Goal: Transaction & Acquisition: Purchase product/service

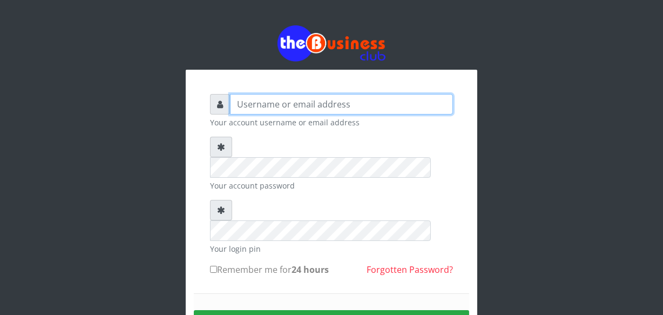
click at [283, 103] on input "text" at bounding box center [341, 104] width 223 height 21
type input "jossy"
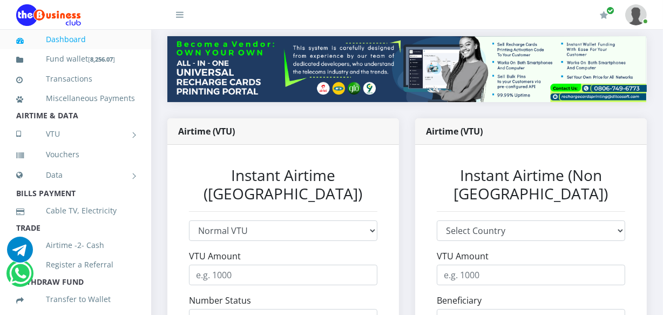
scroll to position [157, 0]
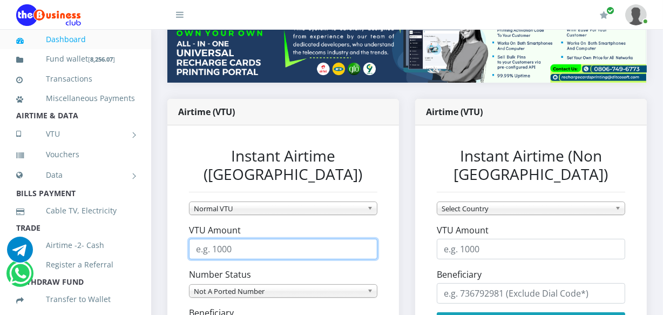
click at [225, 239] on input "VTU Amount" at bounding box center [283, 249] width 188 height 21
type input "1500"
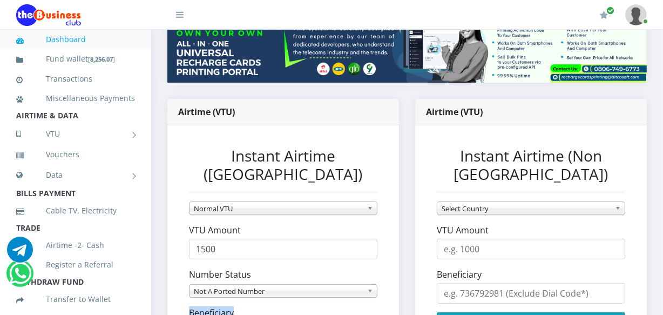
drag, startPoint x: 224, startPoint y: 284, endPoint x: 227, endPoint y: 302, distance: 19.2
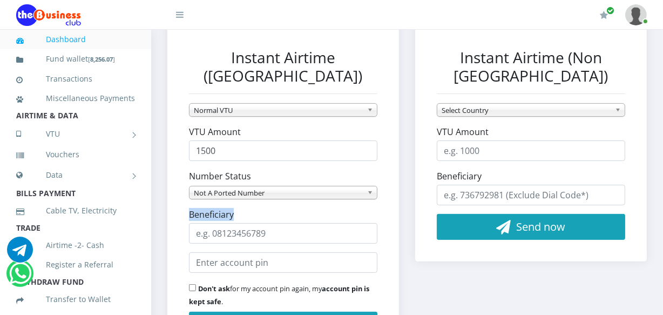
scroll to position [275, 0]
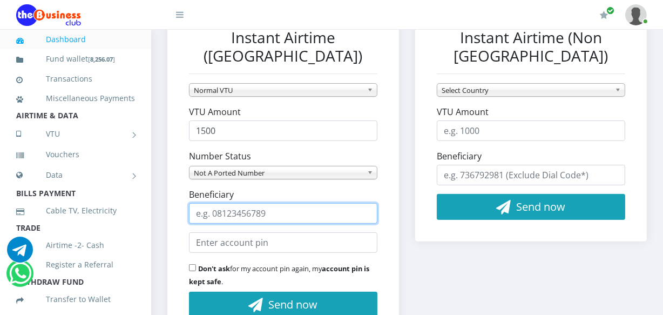
click at [275, 203] on input "Beneficiary" at bounding box center [283, 213] width 188 height 21
type input "07073864952"
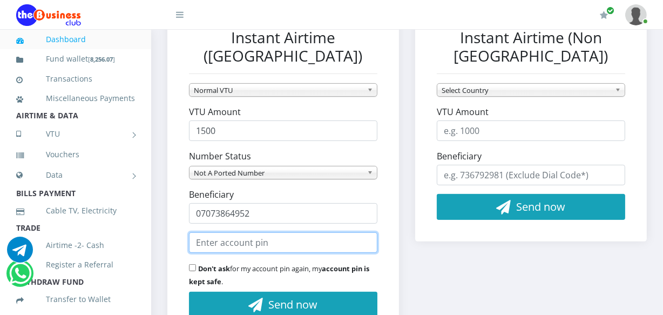
click at [288, 232] on input "text" at bounding box center [283, 242] width 188 height 21
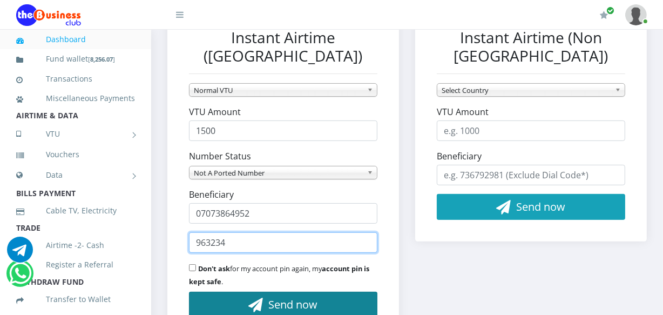
type input "963234"
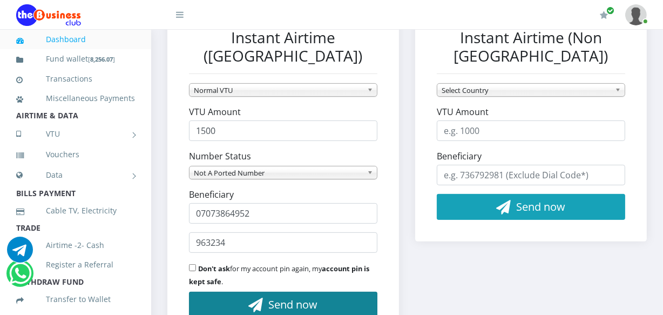
click at [312, 297] on span "Send now" at bounding box center [293, 304] width 49 height 15
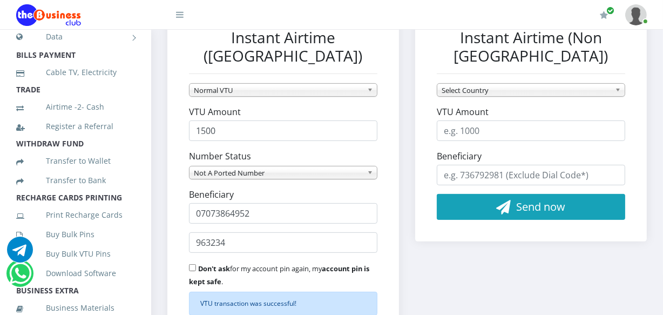
scroll to position [145, 0]
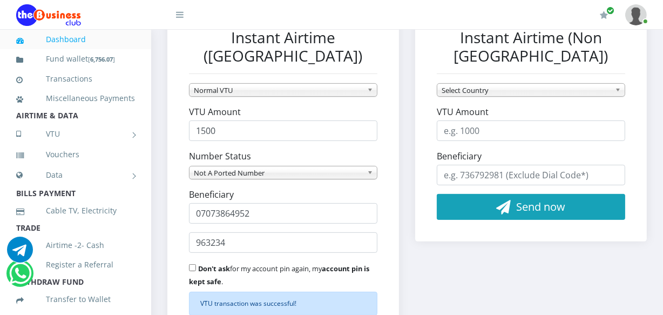
click at [158, 191] on div "₦ 6,756 Wallet 5" at bounding box center [407, 114] width 512 height 629
click at [162, 199] on div "Airtime (VTU) Instant Airtime (Nigeria) Normal VTU MTN Awuf4U VTU MTN Garabasa …" at bounding box center [283, 197] width 248 height 433
click at [161, 199] on div "Airtime (VTU) Instant Airtime (Nigeria) Normal VTU MTN Awuf4U VTU MTN Garabasa …" at bounding box center [283, 197] width 248 height 433
drag, startPoint x: 157, startPoint y: 193, endPoint x: 153, endPoint y: 187, distance: 6.3
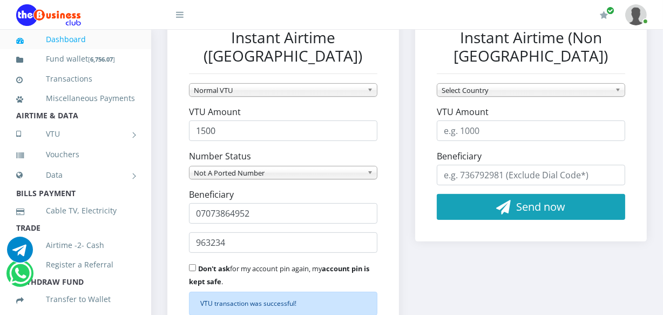
click at [153, 187] on div "₦ 6,756 Wallet 5" at bounding box center [407, 114] width 512 height 629
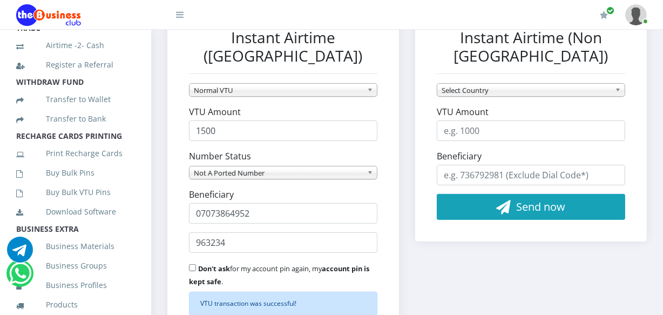
scroll to position [206, 0]
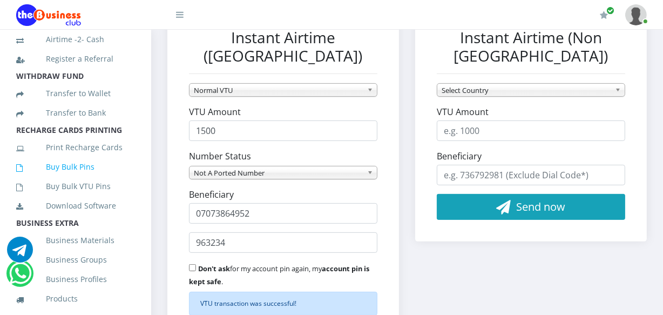
click at [103, 176] on link "Buy Bulk Pins" at bounding box center [75, 166] width 119 height 25
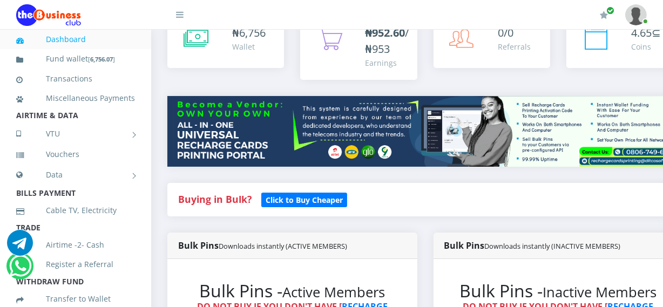
scroll to position [78, 0]
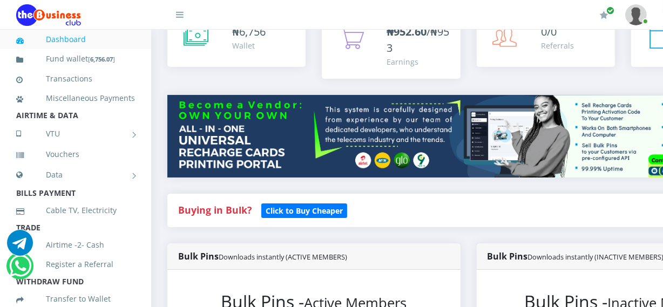
click at [186, 174] on img at bounding box center [468, 136] width 602 height 83
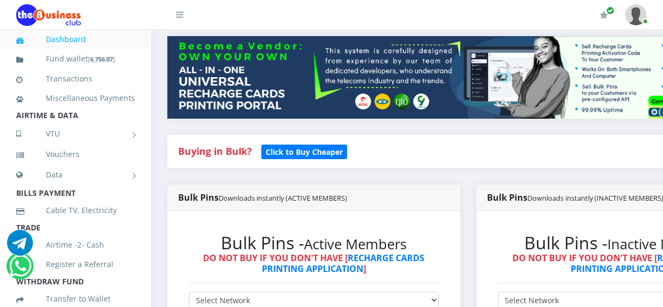
scroll to position [157, 0]
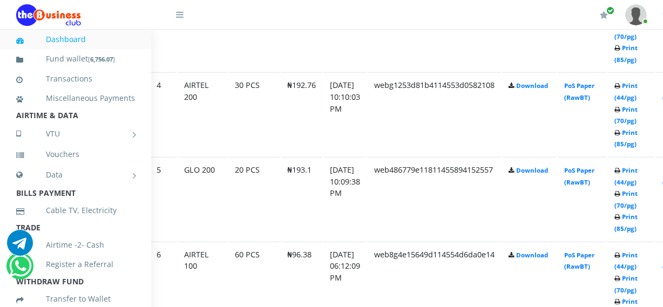
scroll to position [864, 39]
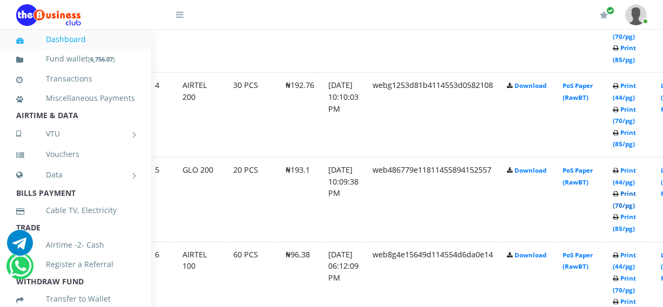
click at [636, 204] on link "Print (70/pg)" at bounding box center [624, 200] width 23 height 20
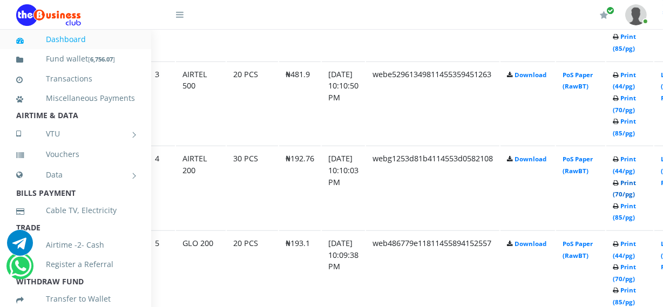
click at [636, 193] on link "Print (70/pg)" at bounding box center [624, 189] width 23 height 20
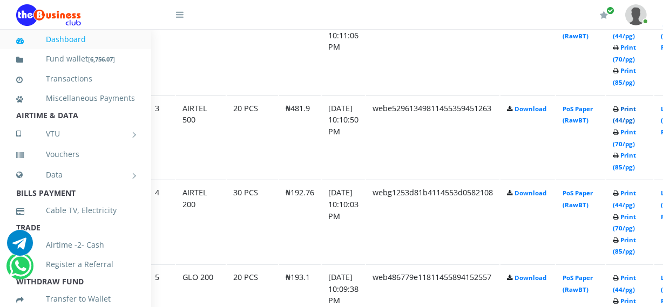
scroll to position [791, 39]
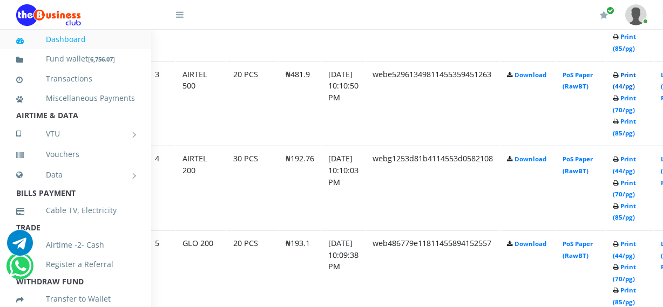
click at [635, 86] on link "Print (44/pg)" at bounding box center [624, 81] width 23 height 20
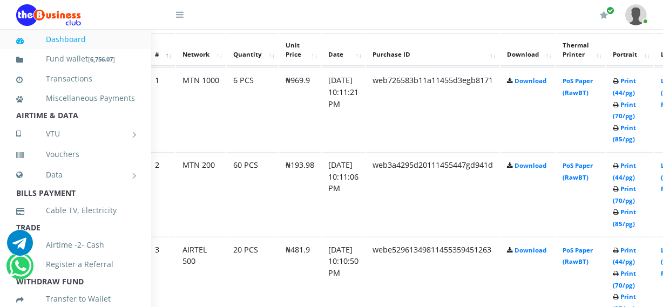
scroll to position [614, 39]
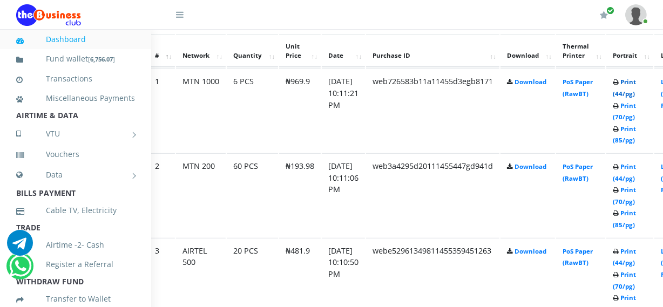
click at [636, 97] on link "Print (44/pg)" at bounding box center [624, 88] width 23 height 20
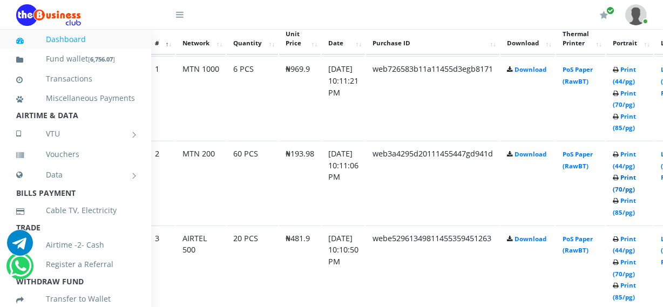
scroll to position [614, 39]
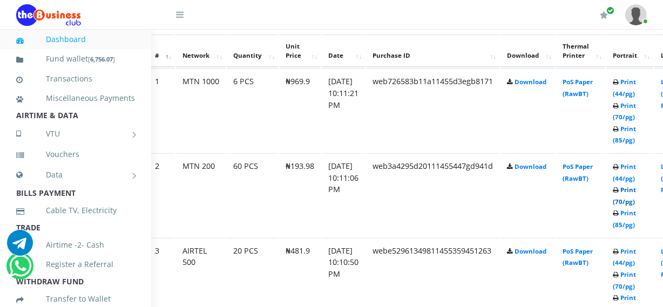
click at [636, 203] on link "Print (70/pg)" at bounding box center [624, 196] width 23 height 20
